Goal: Task Accomplishment & Management: Complete application form

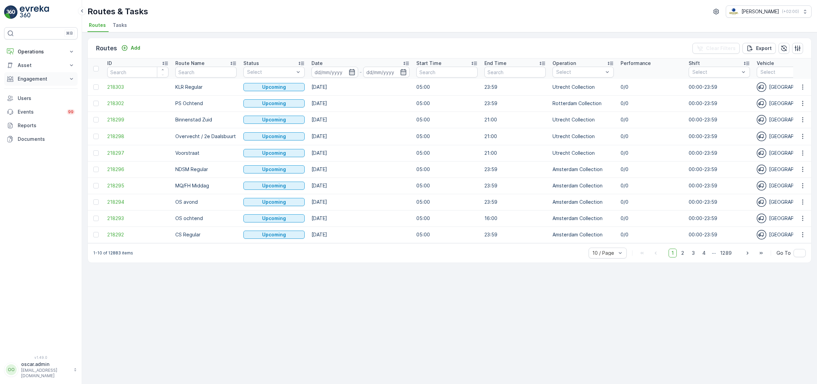
click at [55, 78] on p "Engagement" at bounding box center [41, 79] width 46 height 7
click at [35, 53] on p "Operations" at bounding box center [41, 51] width 46 height 7
click at [43, 83] on p "Routes & Tasks" at bounding box center [34, 82] width 35 height 7
click at [31, 73] on p "Planning" at bounding box center [26, 72] width 19 height 7
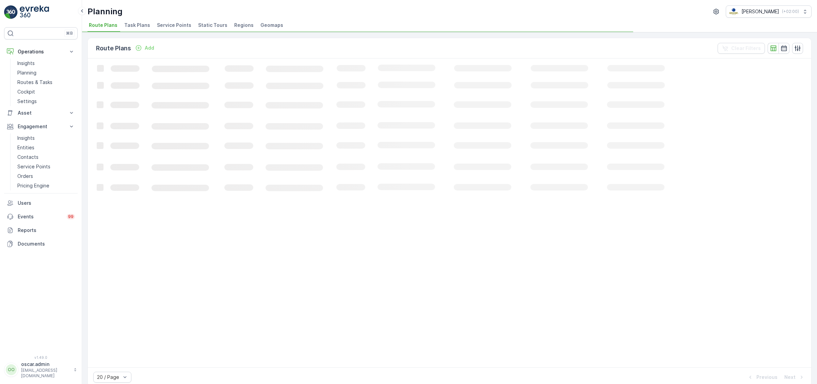
click at [170, 25] on span "Service Points" at bounding box center [174, 25] width 34 height 7
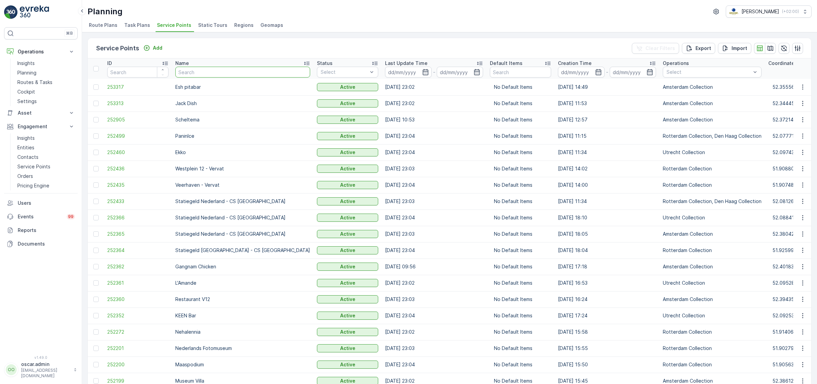
click at [202, 73] on input "text" at bounding box center [242, 72] width 135 height 11
type input "thijs"
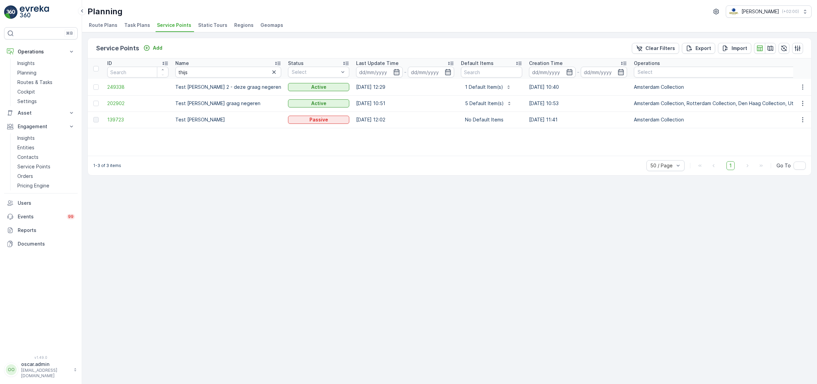
click at [134, 26] on span "Task Plans" at bounding box center [137, 25] width 26 height 7
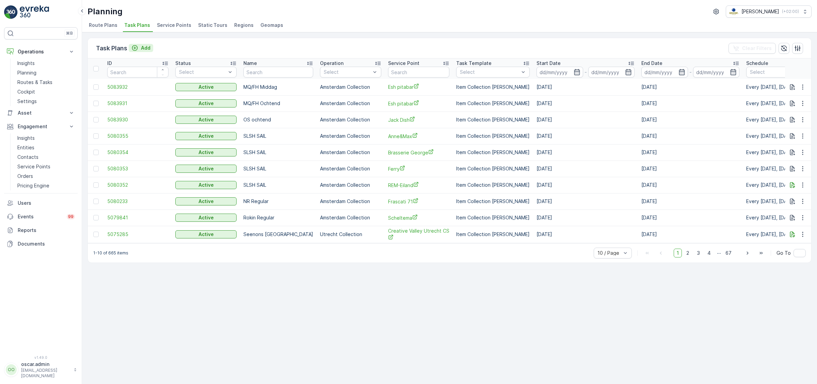
click at [141, 46] on p "Add" at bounding box center [146, 48] width 10 height 7
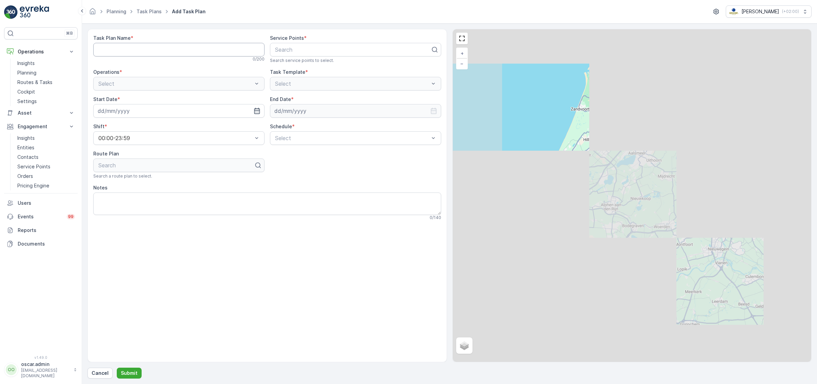
click at [182, 53] on Name "Task Plan Name" at bounding box center [178, 50] width 171 height 14
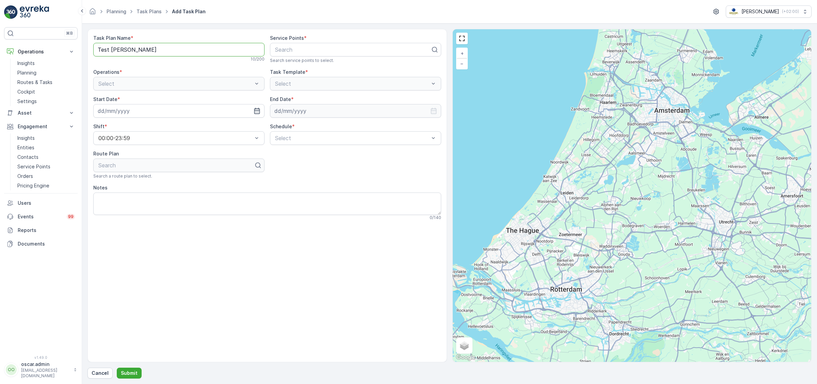
type Name "Test [PERSON_NAME]"
click at [304, 57] on div "Service Points * Search Search service points to select." at bounding box center [355, 49] width 171 height 29
click at [304, 50] on div at bounding box center [352, 50] width 157 height 6
type input "test"
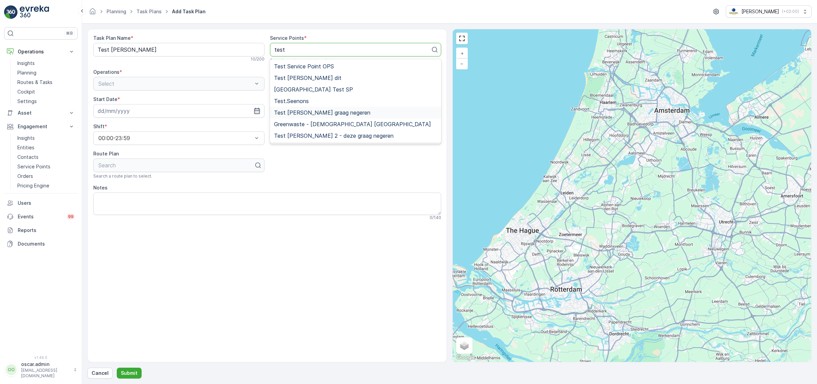
click at [315, 112] on span "Test [PERSON_NAME] graag negeren" at bounding box center [322, 113] width 96 height 6
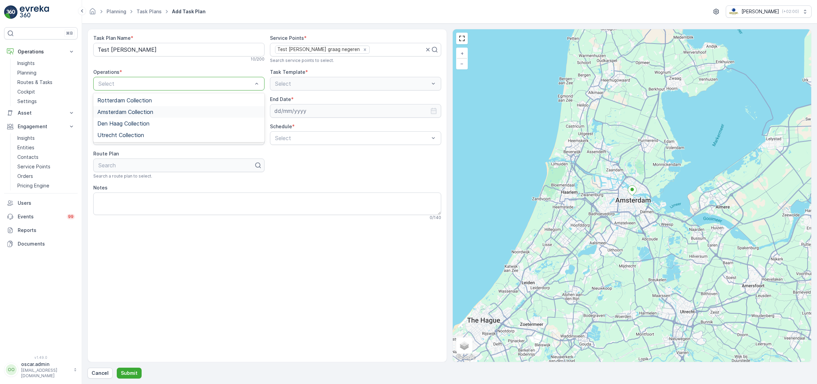
click at [137, 112] on span "Amsterdam Collection" at bounding box center [125, 112] width 56 height 6
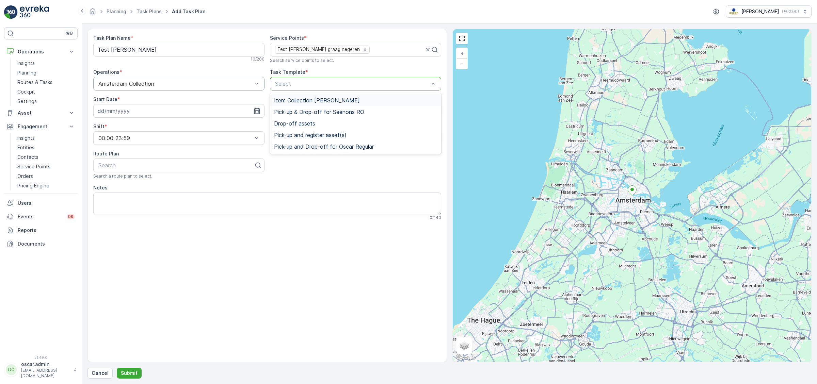
click at [335, 99] on span "Item Collection [PERSON_NAME]" at bounding box center [317, 100] width 86 height 6
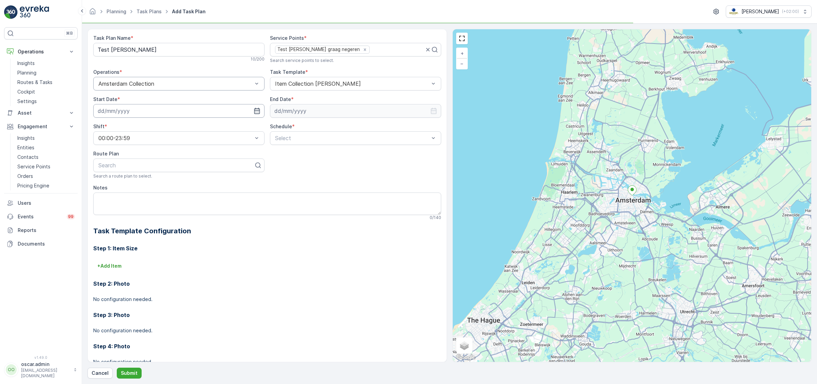
click at [191, 108] on input at bounding box center [178, 111] width 171 height 14
click at [259, 115] on input at bounding box center [178, 111] width 171 height 14
click at [131, 210] on div "26" at bounding box center [129, 208] width 11 height 11
type input "[DATE]"
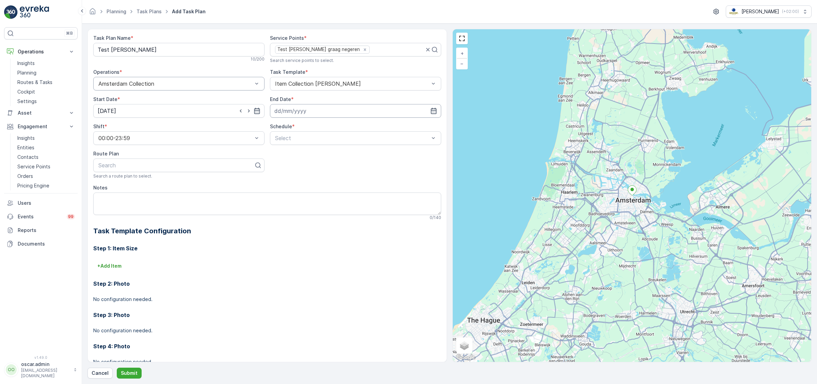
click at [307, 110] on input at bounding box center [355, 111] width 171 height 14
click at [308, 209] on div "26" at bounding box center [306, 208] width 11 height 11
type input "[DATE]"
click at [294, 138] on div at bounding box center [352, 138] width 156 height 6
click at [294, 154] on div "Daily" at bounding box center [355, 155] width 163 height 6
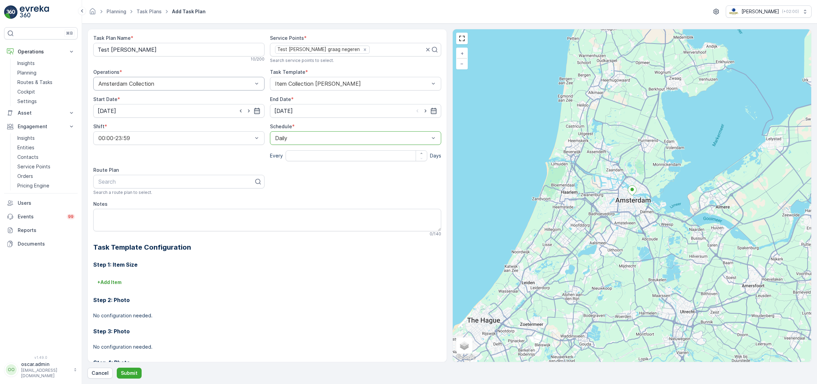
click at [297, 158] on input "number" at bounding box center [357, 155] width 142 height 11
type input "1"
click at [299, 175] on div "Task Plan Name * Test Thijs 10 / 200 Service Points * Test Thijs graag negeren …" at bounding box center [267, 214] width 348 height 358
click at [227, 180] on div at bounding box center [176, 182] width 157 height 6
type input "wg"
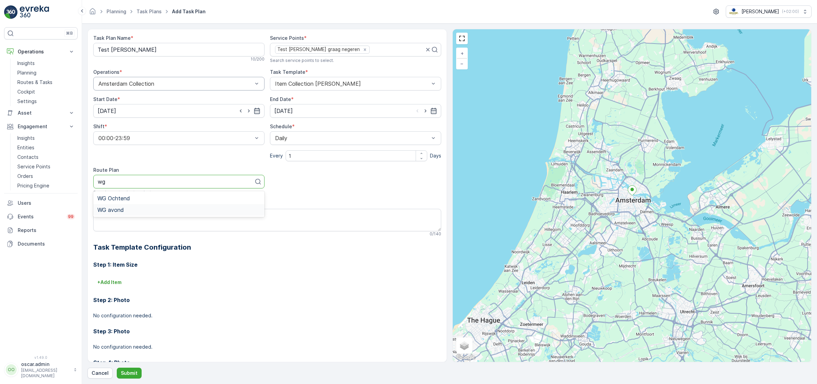
click at [165, 210] on div "WG avond" at bounding box center [178, 210] width 163 height 6
click at [127, 374] on p "Submit" at bounding box center [129, 373] width 17 height 7
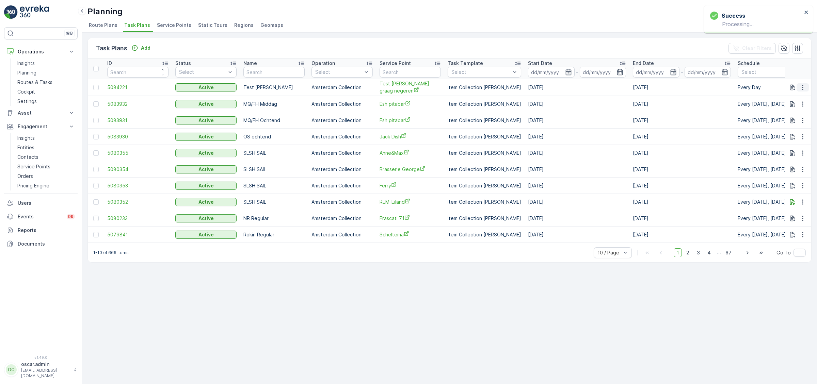
click at [803, 85] on icon "button" at bounding box center [802, 87] width 1 height 5
click at [800, 98] on span "See More Details" at bounding box center [794, 97] width 39 height 7
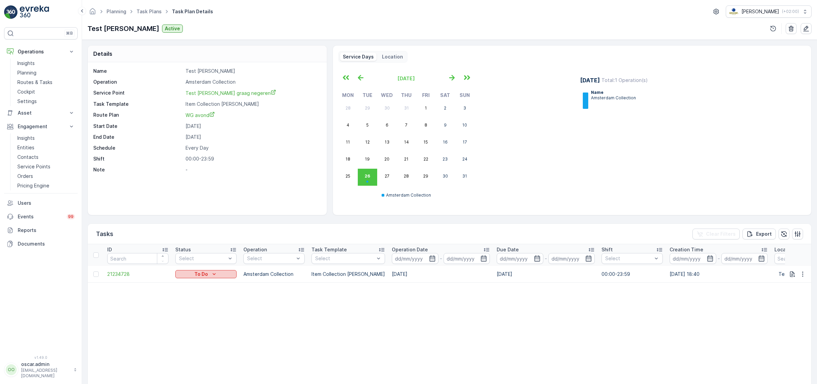
click at [213, 277] on icon "To Do" at bounding box center [214, 274] width 7 height 7
click at [189, 306] on span "Done" at bounding box center [185, 303] width 12 height 7
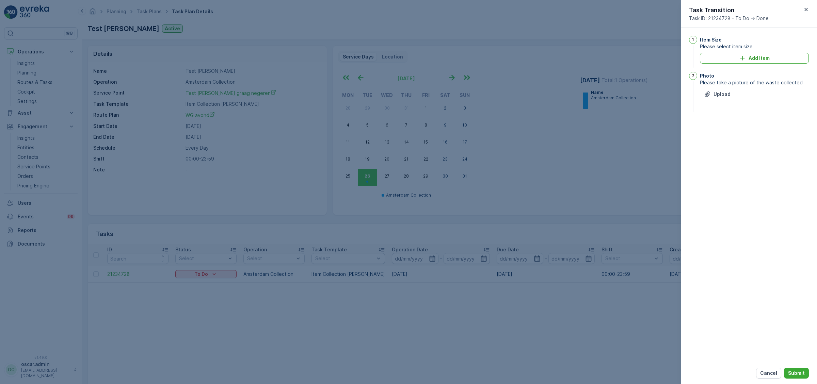
click at [576, 181] on div at bounding box center [408, 192] width 817 height 384
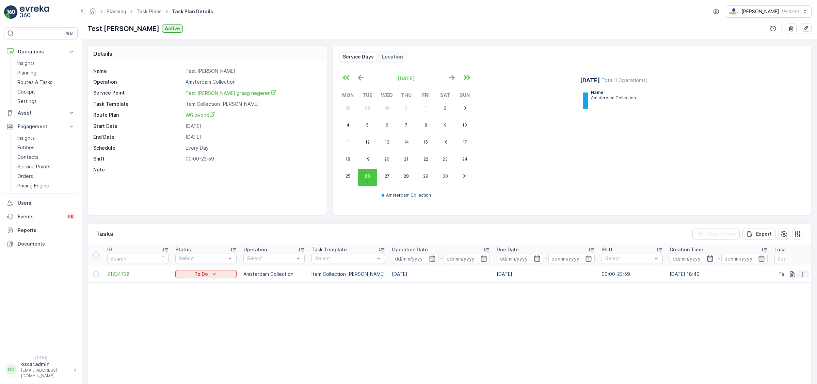
click at [802, 275] on icon "button" at bounding box center [802, 274] width 7 height 7
click at [257, 318] on table "ID Status Select Operation Select Task Template Select Operation Date - Due Dat…" at bounding box center [633, 327] width 1091 height 167
click at [220, 274] on div "To Do" at bounding box center [206, 274] width 56 height 7
click at [188, 302] on span "Done" at bounding box center [185, 303] width 12 height 7
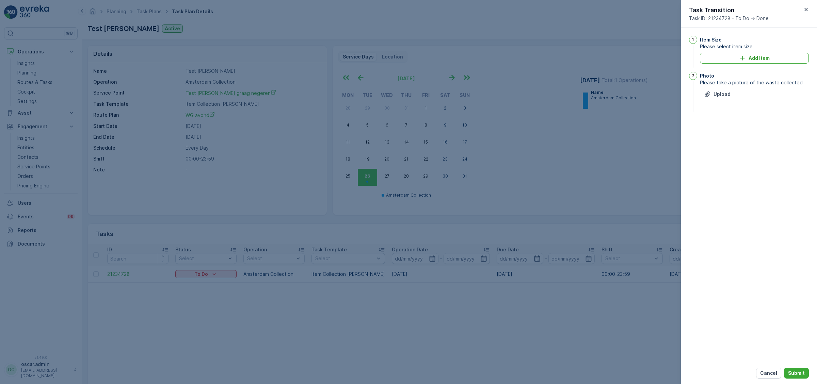
click at [446, 302] on div at bounding box center [408, 192] width 817 height 384
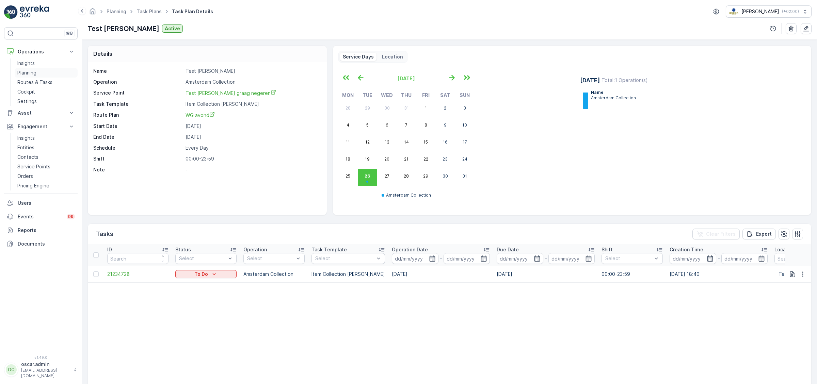
click at [31, 72] on p "Planning" at bounding box center [26, 72] width 19 height 7
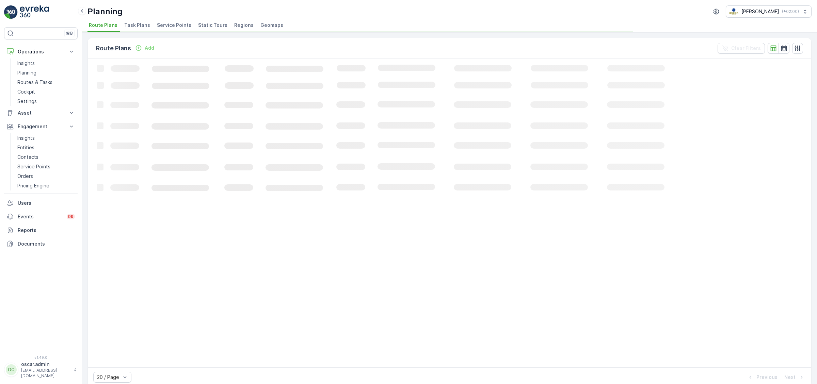
click at [170, 28] on span "Service Points" at bounding box center [174, 25] width 34 height 7
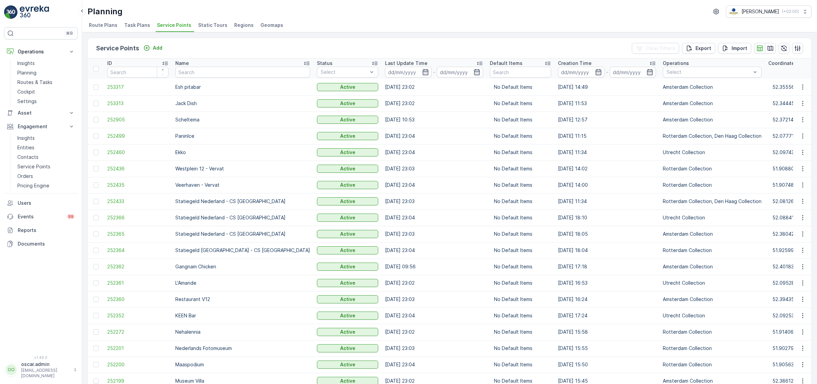
click at [224, 65] on div "Name" at bounding box center [242, 63] width 135 height 7
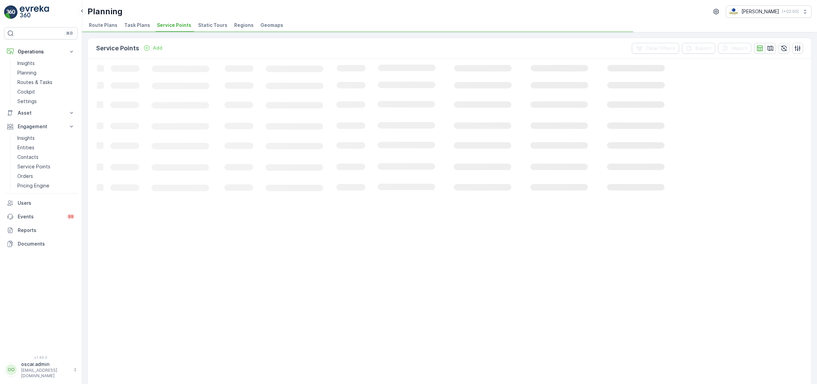
click at [170, 25] on span "Service Points" at bounding box center [174, 25] width 34 height 7
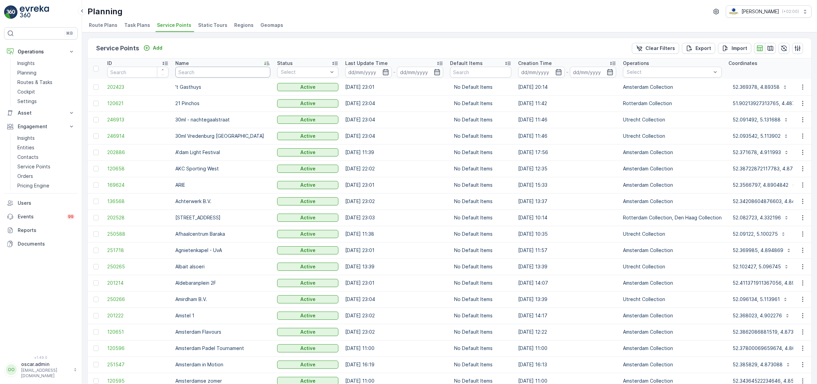
click at [190, 73] on input "text" at bounding box center [222, 72] width 95 height 11
click at [33, 73] on p "Planning" at bounding box center [26, 72] width 19 height 7
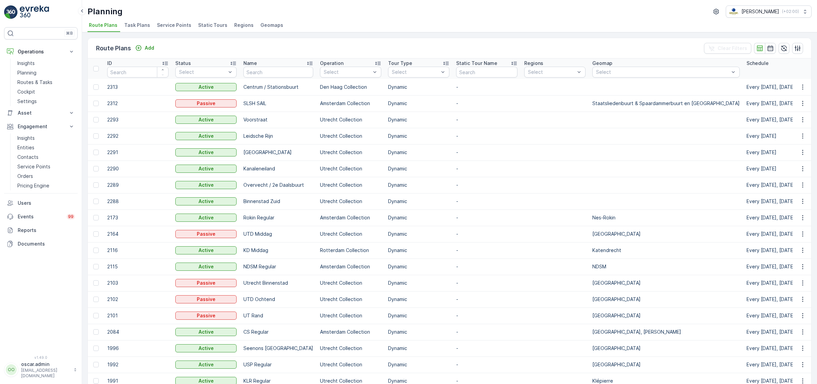
click at [169, 27] on span "Service Points" at bounding box center [174, 25] width 34 height 7
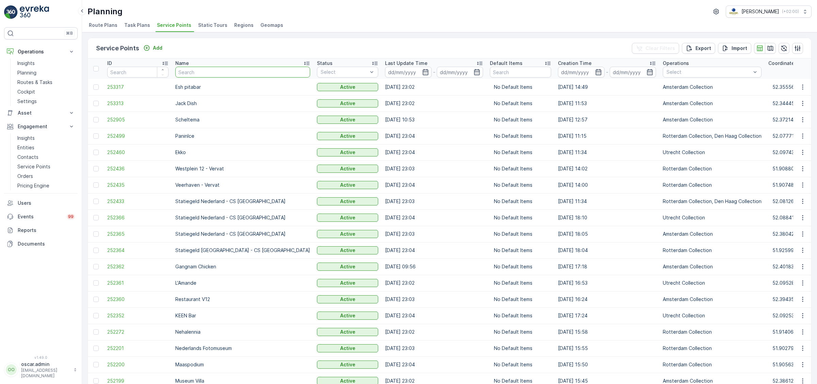
click at [212, 73] on input "text" at bounding box center [242, 72] width 135 height 11
type input "thijs"
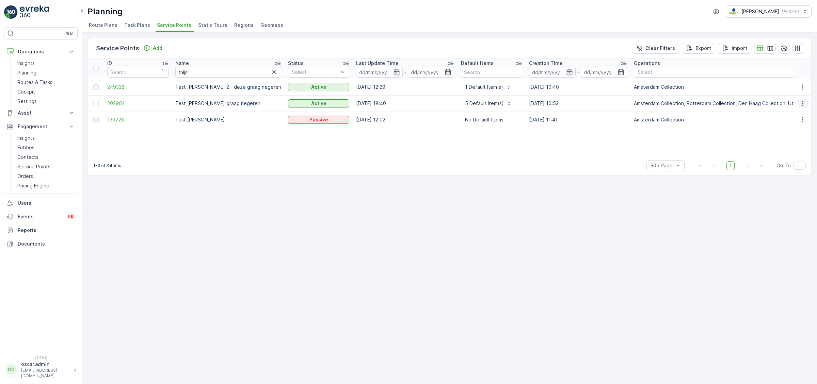
click at [804, 103] on icon "button" at bounding box center [802, 103] width 7 height 7
click at [788, 122] on span "Edit Service Point" at bounding box center [783, 123] width 41 height 7
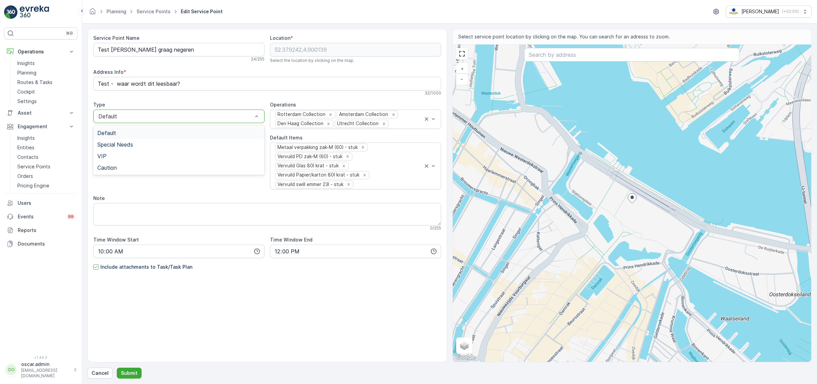
click at [253, 117] on div at bounding box center [176, 116] width 156 height 6
click at [47, 78] on link "Routes & Tasks" at bounding box center [46, 83] width 63 height 10
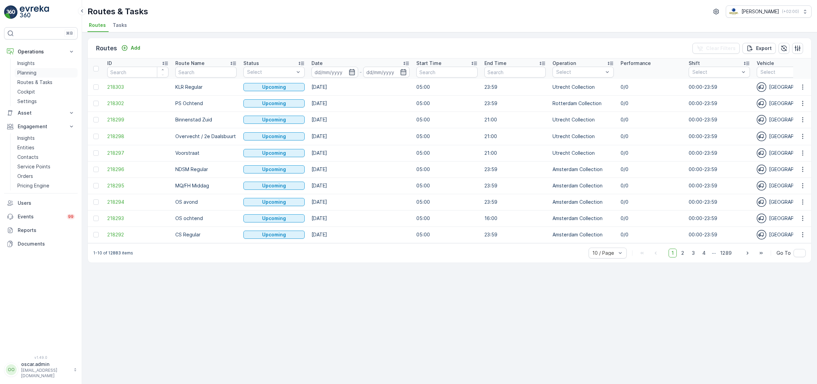
click at [34, 69] on link "Planning" at bounding box center [46, 73] width 63 height 10
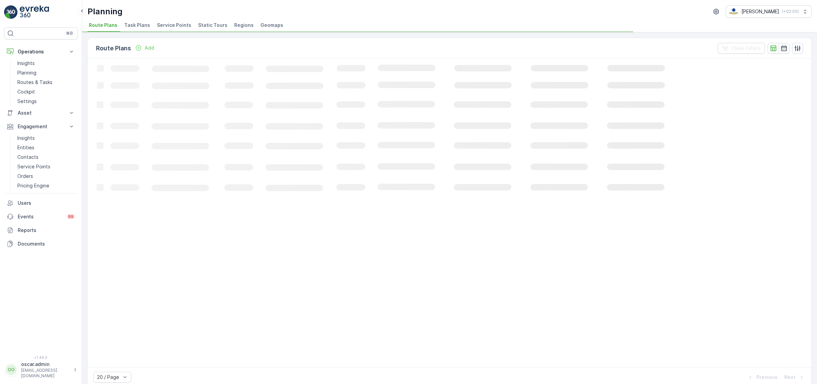
click at [147, 21] on li "Task Plans" at bounding box center [138, 26] width 30 height 12
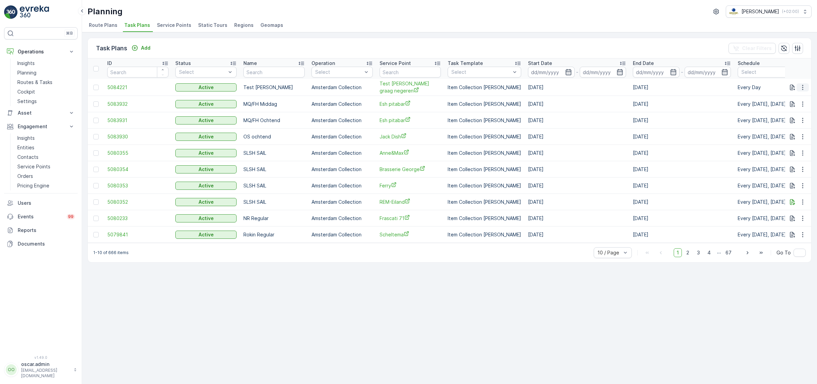
click at [805, 88] on icon "button" at bounding box center [802, 87] width 7 height 7
click at [795, 107] on span "Edit Task Plan" at bounding box center [791, 106] width 32 height 7
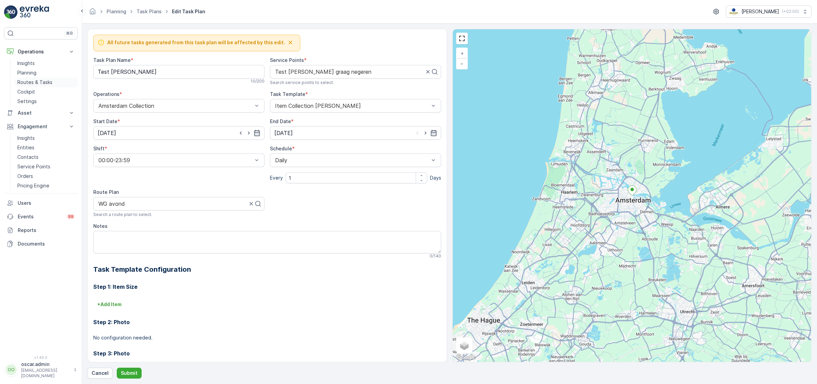
click at [27, 83] on p "Routes & Tasks" at bounding box center [34, 82] width 35 height 7
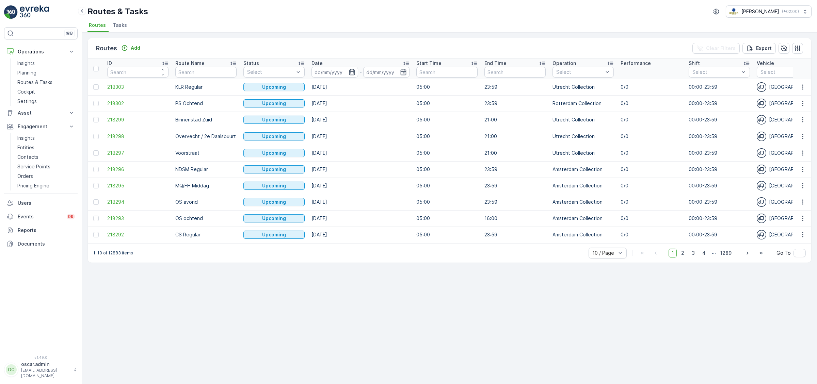
click at [113, 22] on li "Tasks" at bounding box center [120, 26] width 18 height 12
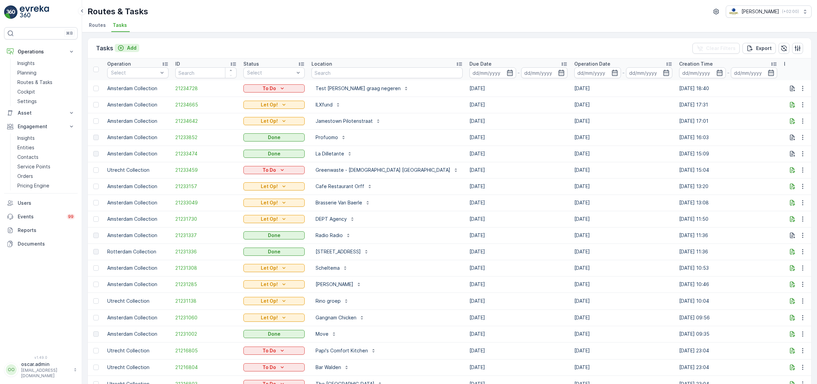
click at [129, 49] on p "Add" at bounding box center [132, 48] width 10 height 7
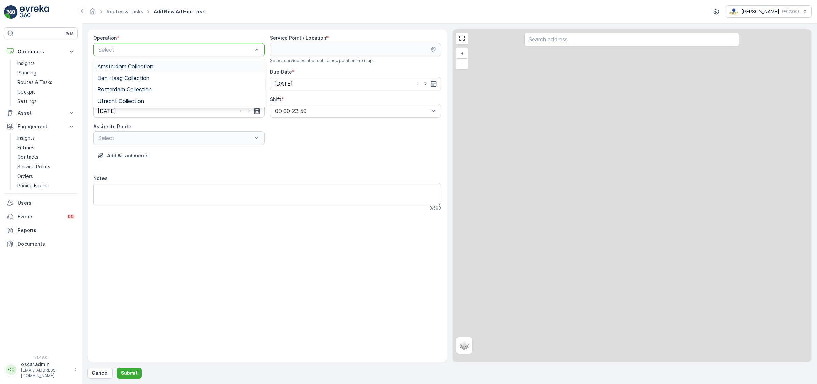
click at [129, 49] on div at bounding box center [176, 50] width 156 height 6
click at [124, 64] on span "Amsterdam Collection" at bounding box center [125, 66] width 56 height 6
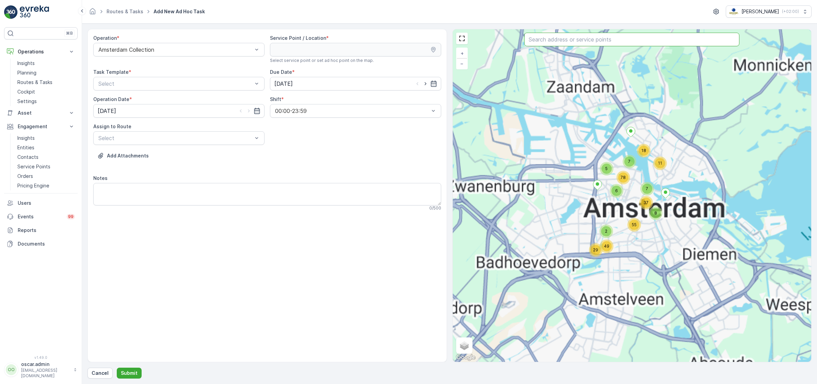
click at [571, 44] on input "text" at bounding box center [631, 40] width 215 height 14
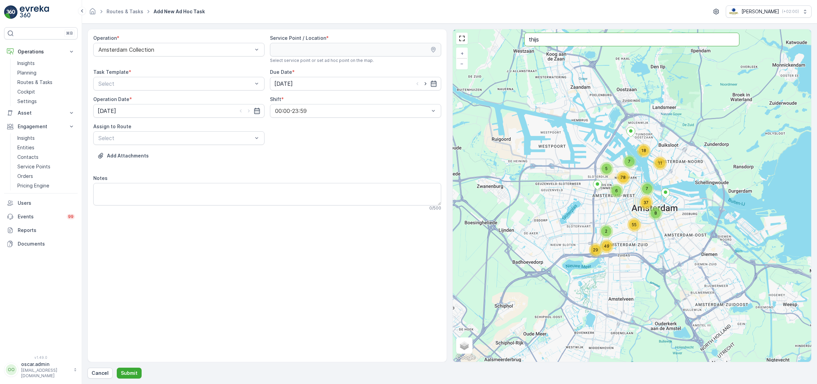
type input "thijs"
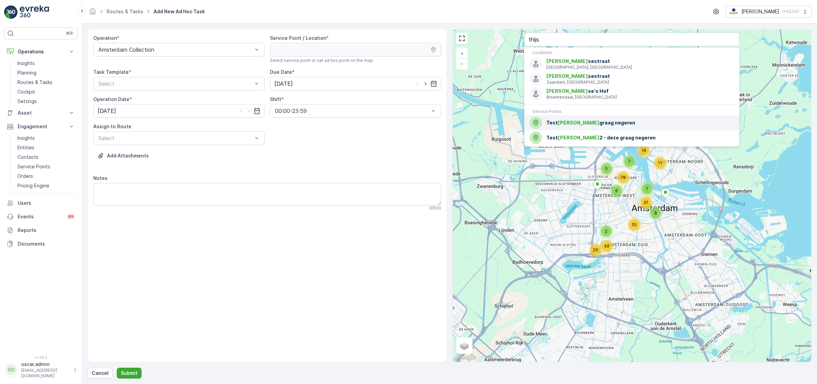
click at [574, 126] on div "Test [PERSON_NAME] graag negeren" at bounding box center [632, 123] width 204 height 12
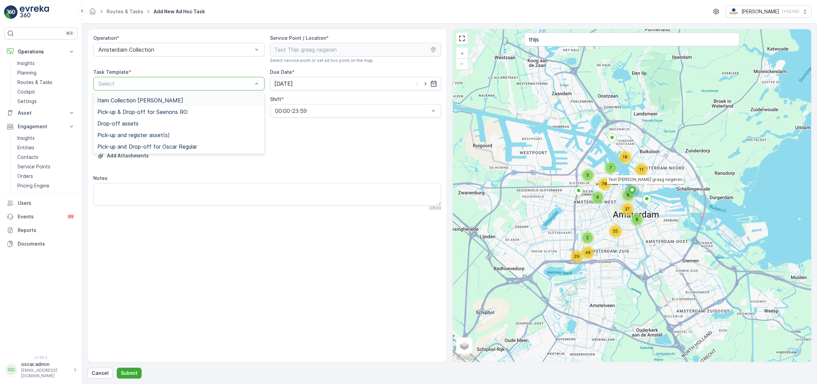
click at [177, 81] on div at bounding box center [176, 84] width 156 height 6
click at [146, 103] on span "Item Collection [PERSON_NAME]" at bounding box center [140, 100] width 86 height 6
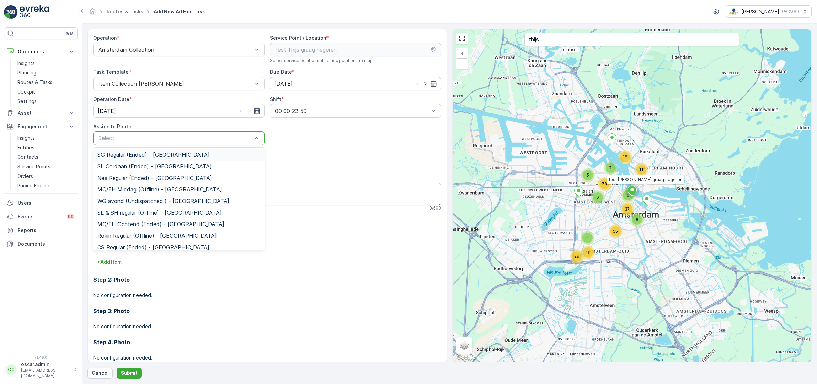
click at [147, 141] on div at bounding box center [176, 138] width 156 height 6
click at [120, 202] on span "WG avond (Undispatched ) - [GEOGRAPHIC_DATA]" at bounding box center [163, 201] width 132 height 6
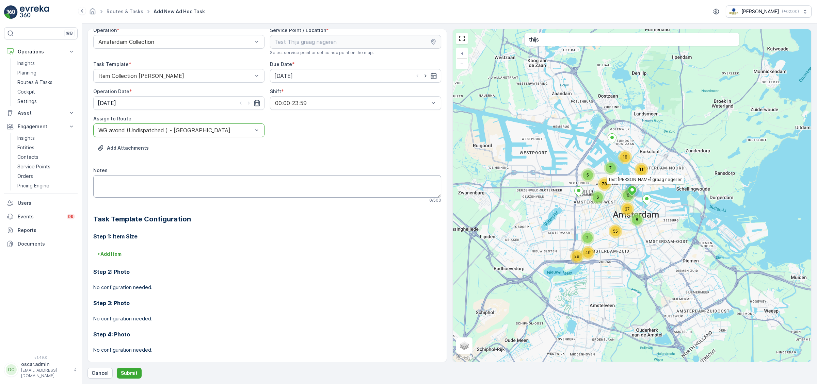
scroll to position [15, 0]
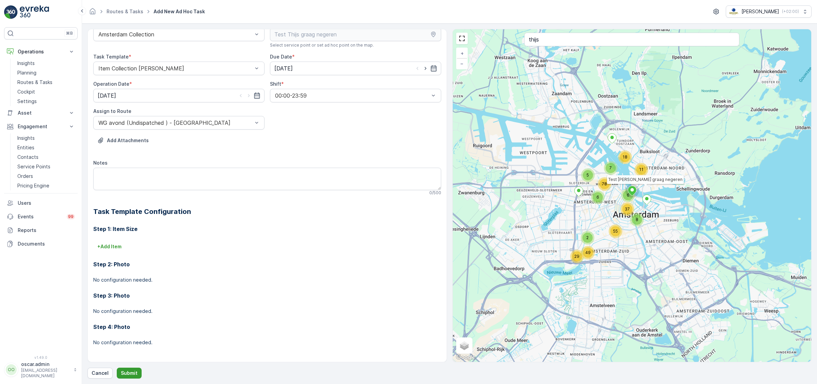
click at [124, 372] on p "Submit" at bounding box center [129, 373] width 17 height 7
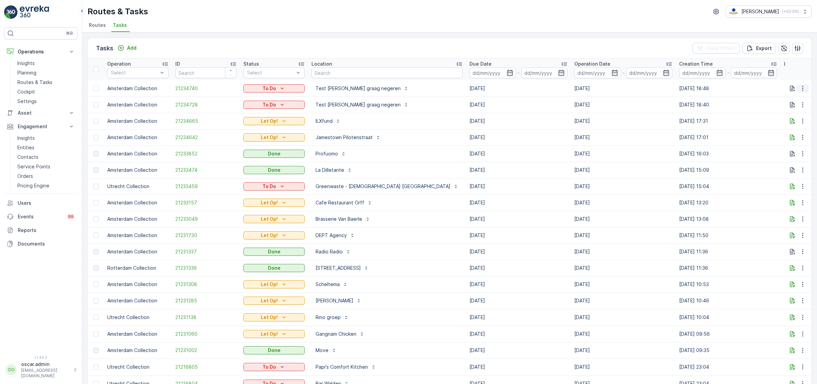
click at [803, 89] on icon "button" at bounding box center [802, 88] width 1 height 5
click at [275, 90] on p "To Do" at bounding box center [270, 88] width 14 height 7
click at [261, 118] on div "Done" at bounding box center [266, 117] width 43 height 10
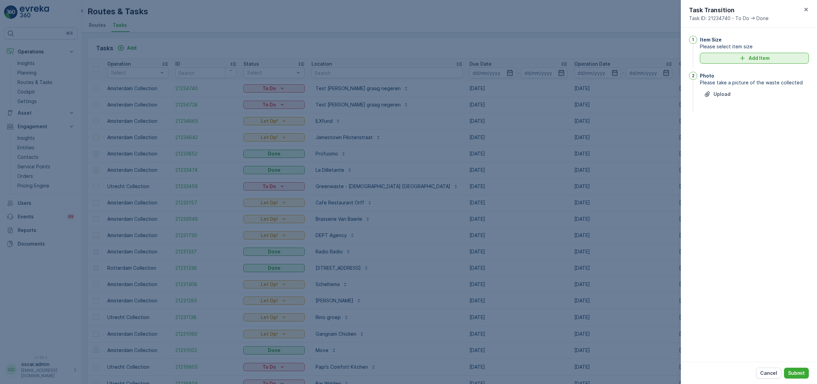
click at [749, 61] on p "Add Item" at bounding box center [759, 58] width 21 height 7
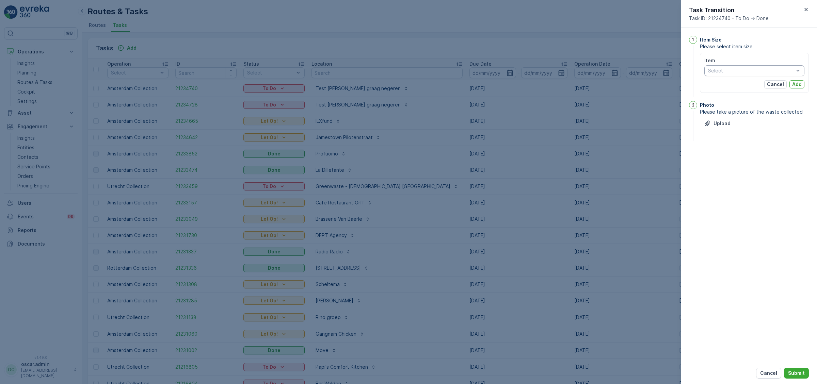
click at [772, 73] on div at bounding box center [751, 70] width 87 height 5
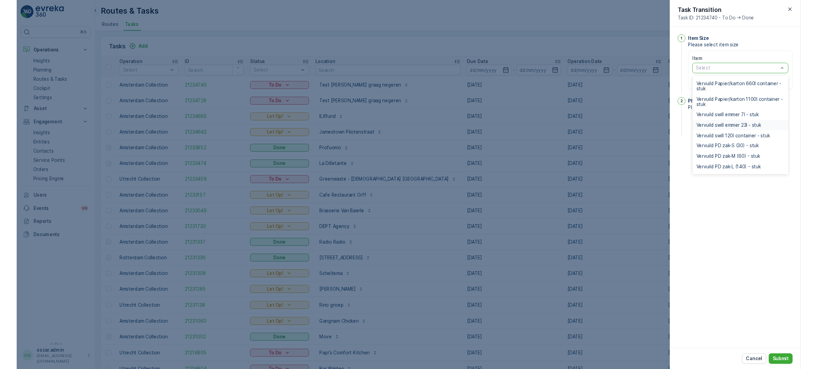
scroll to position [783, 0]
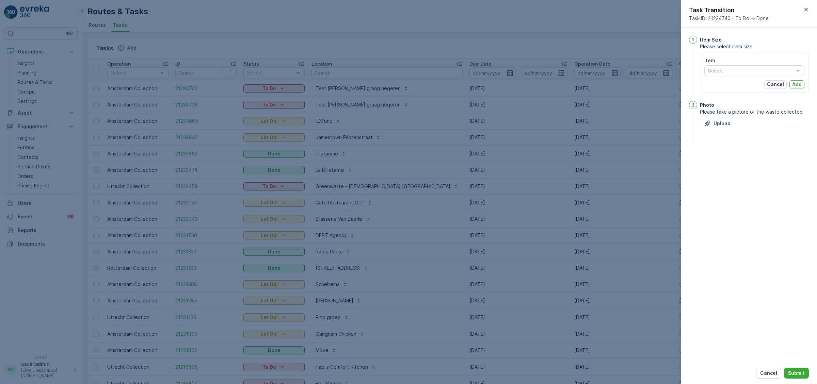
click at [694, 192] on div "1 Item Size Please select item size Item Select Cancel Add 2 Photo Please take …" at bounding box center [749, 195] width 136 height 335
click at [778, 85] on p "Cancel" at bounding box center [775, 84] width 17 height 7
